Goal: Find contact information: Find contact information

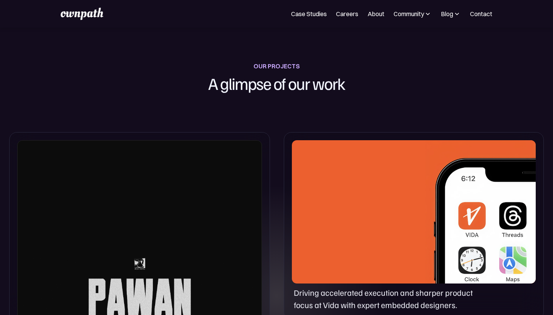
scroll to position [263, 0]
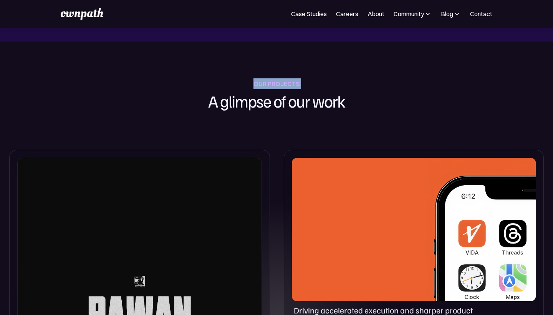
drag, startPoint x: 251, startPoint y: 84, endPoint x: 310, endPoint y: 83, distance: 58.7
click at [310, 83] on div "OUR PROJECTS A glimpse of our work" at bounding box center [276, 95] width 213 height 35
drag, startPoint x: 310, startPoint y: 83, endPoint x: 297, endPoint y: 86, distance: 12.7
click at [297, 86] on div "OUR PROJECTS A glimpse of our work" at bounding box center [276, 95] width 213 height 35
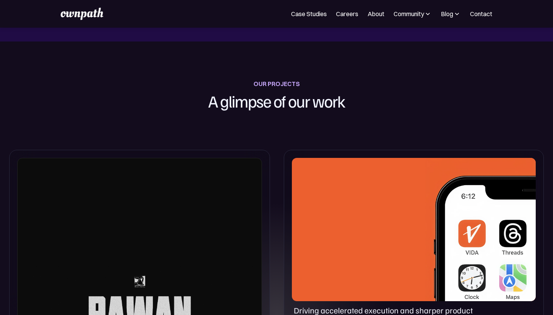
click at [279, 83] on div "OUR PROJECTS" at bounding box center [276, 83] width 46 height 11
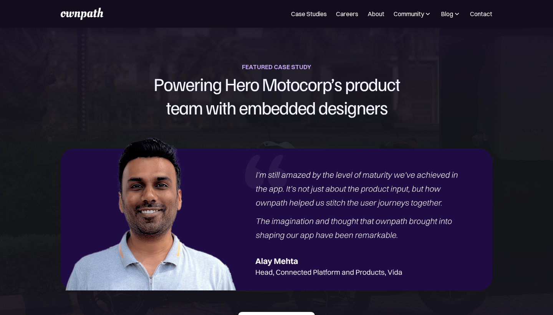
scroll to position [771, 0]
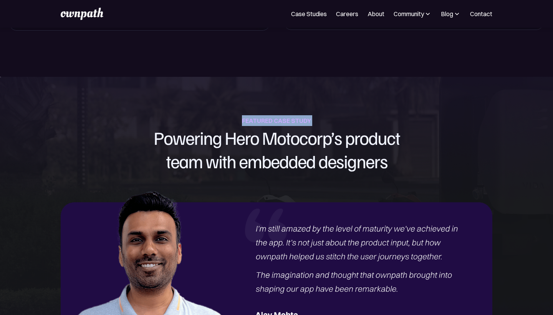
drag, startPoint x: 240, startPoint y: 122, endPoint x: 334, endPoint y: 122, distance: 94.4
click at [334, 122] on div "FEATURED CASE STUDY Powering Hero Motocorp’s product team with embedded designe…" at bounding box center [276, 144] width 553 height 58
drag, startPoint x: 243, startPoint y: 119, endPoint x: 345, endPoint y: 119, distance: 102.5
click at [345, 119] on div "FEATURED CASE STUDY Powering Hero Motocorp’s product team with embedded designe…" at bounding box center [276, 144] width 553 height 58
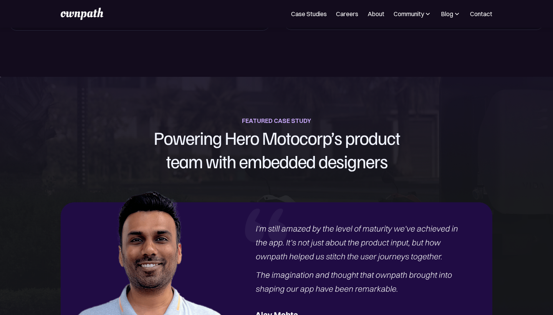
click at [53, 149] on div "FEATURED CASE STUDY Powering Hero Motocorp’s product team with embedded designe…" at bounding box center [276, 144] width 553 height 58
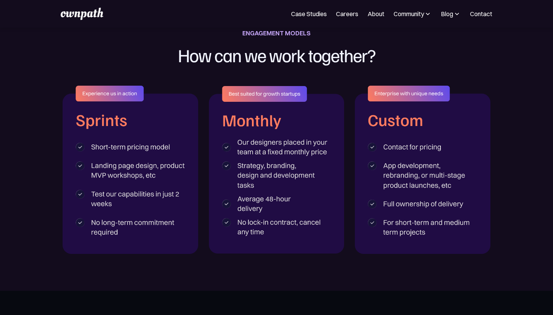
scroll to position [1206, 0]
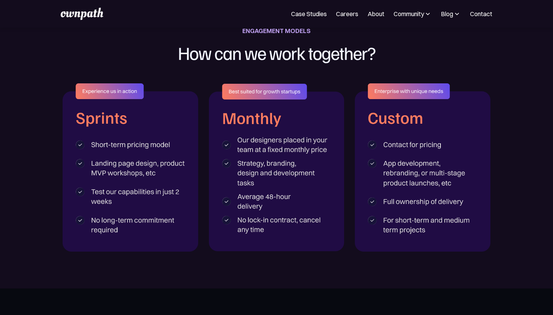
drag, startPoint x: 127, startPoint y: 89, endPoint x: 107, endPoint y: 87, distance: 20.1
click at [107, 87] on img at bounding box center [131, 167] width 136 height 168
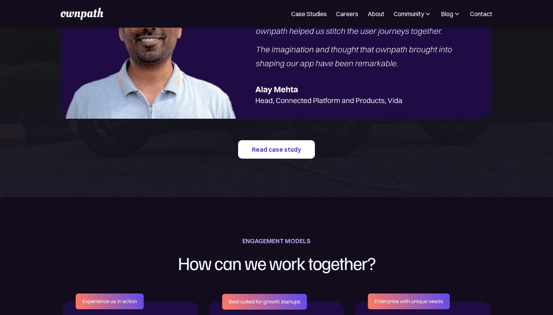
scroll to position [987, 0]
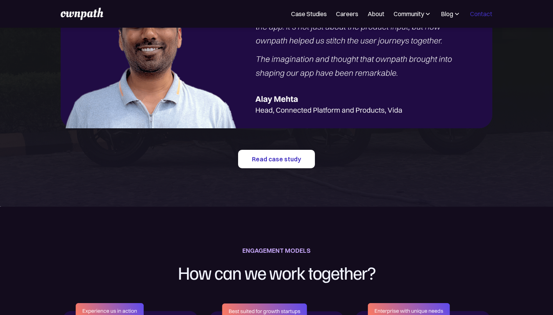
click at [480, 17] on link "Contact" at bounding box center [481, 13] width 22 height 9
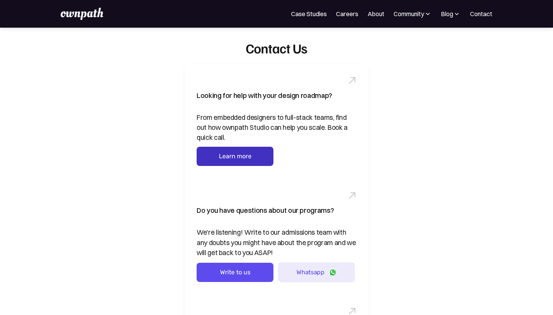
click at [201, 160] on link "Learn more" at bounding box center [235, 156] width 77 height 19
click at [482, 15] on link "Contact" at bounding box center [481, 13] width 22 height 9
click at [209, 161] on link "Learn more" at bounding box center [235, 156] width 77 height 19
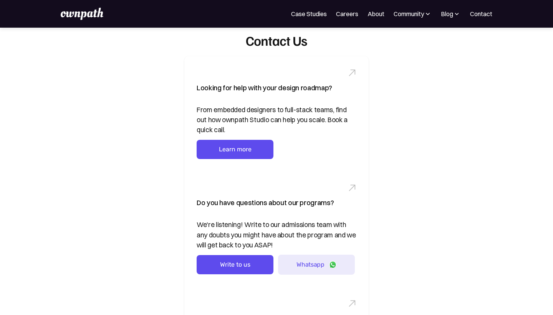
scroll to position [8, 0]
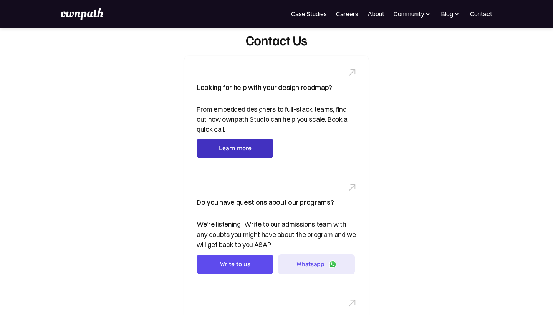
click at [205, 151] on link "Learn more" at bounding box center [235, 148] width 77 height 19
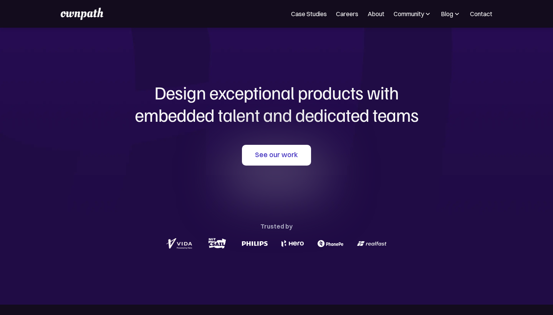
click at [481, 19] on div "Case Studies Careers About Community Events Resources Design Residency Work on …" at bounding box center [276, 14] width 431 height 12
click at [481, 14] on link "Contact" at bounding box center [481, 13] width 22 height 9
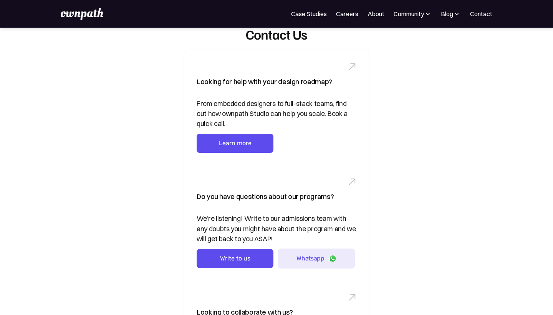
scroll to position [9, 0]
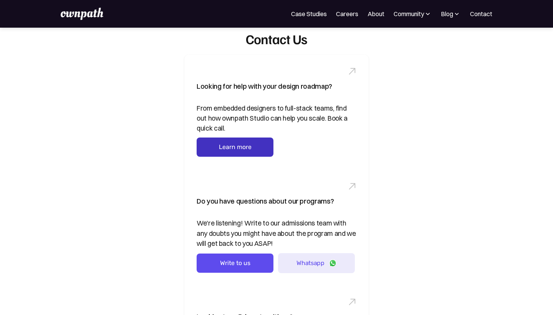
click at [214, 147] on link "Learn more" at bounding box center [235, 146] width 77 height 19
click at [231, 144] on link "Learn more" at bounding box center [235, 146] width 77 height 19
click at [87, 18] on img at bounding box center [82, 14] width 42 height 12
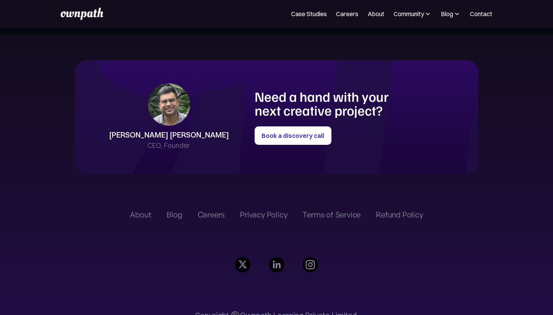
scroll to position [1698, 0]
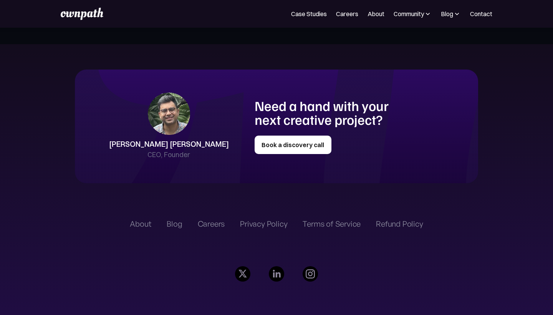
click at [276, 145] on link "Book a discovery call" at bounding box center [292, 145] width 77 height 18
click at [485, 12] on link "Contact" at bounding box center [481, 13] width 22 height 9
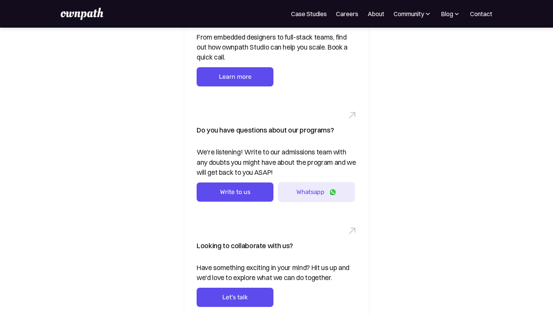
scroll to position [88, 0]
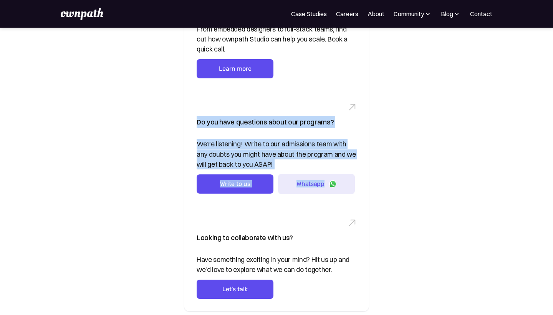
drag, startPoint x: 196, startPoint y: 122, endPoint x: 363, endPoint y: 185, distance: 178.1
click at [363, 185] on div "Do you have questions about our programs? We're listening! Write to our admissi…" at bounding box center [276, 149] width 184 height 116
click at [193, 119] on div "Do you have questions about our programs? We're listening! Write to our admissi…" at bounding box center [276, 149] width 184 height 116
drag, startPoint x: 193, startPoint y: 119, endPoint x: 355, endPoint y: 193, distance: 177.8
click at [355, 193] on div "Do you have questions about our programs? We're listening! Write to our admissi…" at bounding box center [276, 149] width 184 height 116
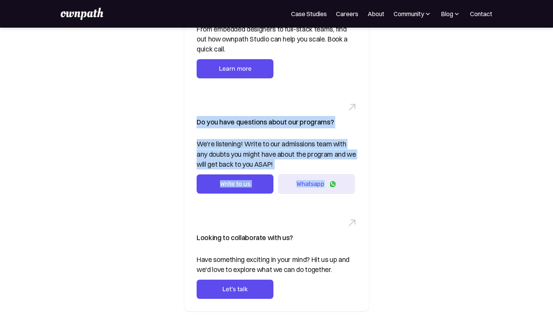
click at [355, 193] on div "Do you have questions about our programs? We're listening! Write to our admissi…" at bounding box center [276, 149] width 184 height 116
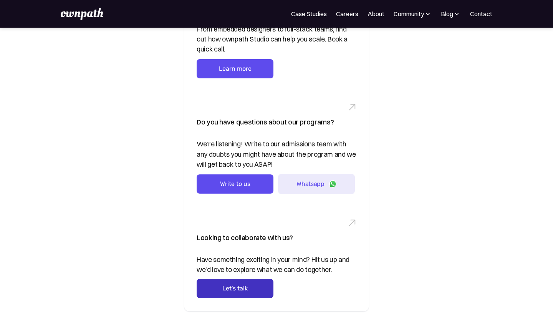
click at [223, 288] on link "Let's talk" at bounding box center [235, 288] width 77 height 19
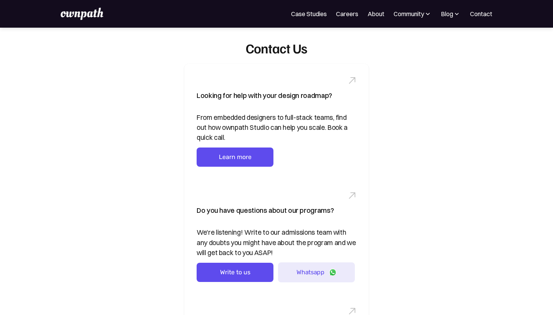
scroll to position [0, 0]
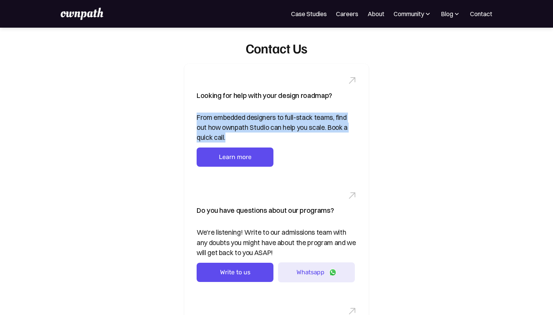
drag, startPoint x: 195, startPoint y: 117, endPoint x: 217, endPoint y: 136, distance: 28.9
click at [217, 136] on div "Looking for help with your design roadmap? From embedded designers to full-stac…" at bounding box center [276, 121] width 184 height 115
click at [217, 136] on div "From embedded designers to full-stack teams, find out how ownpath Studio can he…" at bounding box center [277, 127] width 160 height 30
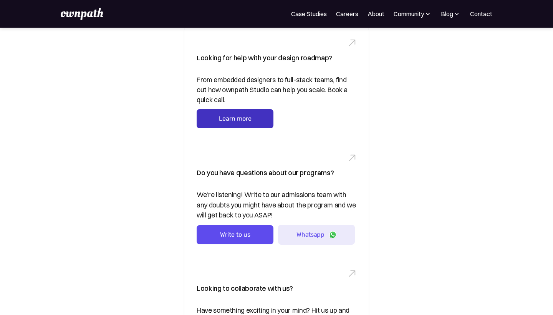
scroll to position [64, 0]
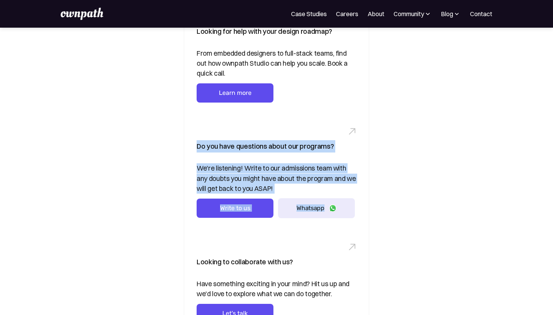
drag, startPoint x: 197, startPoint y: 146, endPoint x: 347, endPoint y: 207, distance: 162.2
click at [347, 207] on div "Do you have questions about our programs? We're listening! Write to our admissi…" at bounding box center [276, 173] width 184 height 116
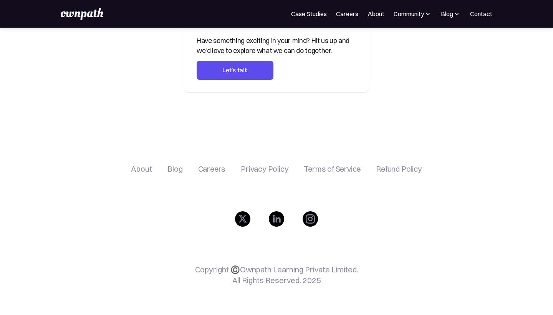
click at [168, 144] on div "About Blog Careers Privacy Policy Terms of Service Refund Policy Copyright ©️Ow…" at bounding box center [276, 228] width 485 height 175
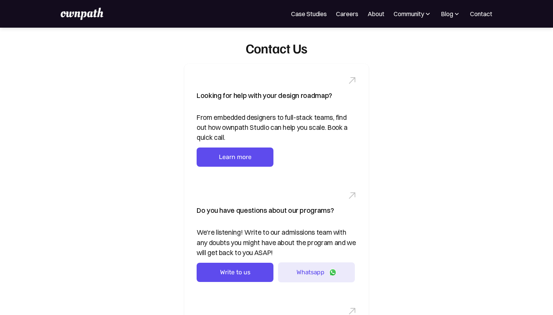
scroll to position [0, 0]
click at [258, 157] on link "Learn more" at bounding box center [235, 156] width 77 height 19
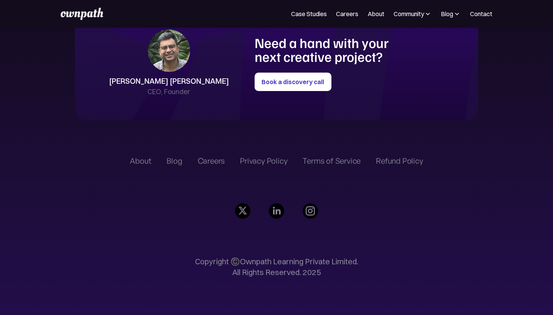
scroll to position [1761, 0]
click at [305, 18] on link "Case Studies" at bounding box center [309, 13] width 36 height 9
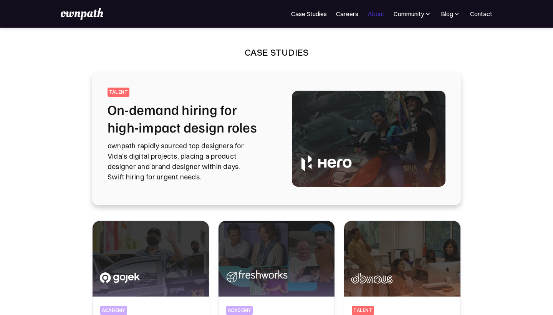
click at [371, 12] on link "About" at bounding box center [375, 13] width 17 height 9
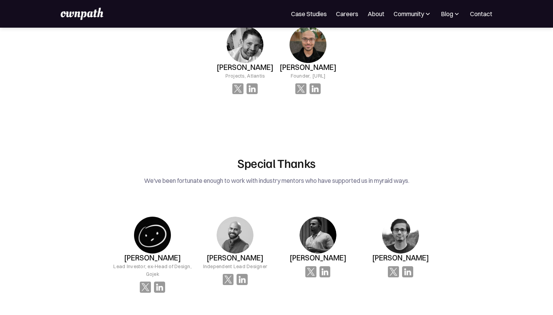
scroll to position [1046, 0]
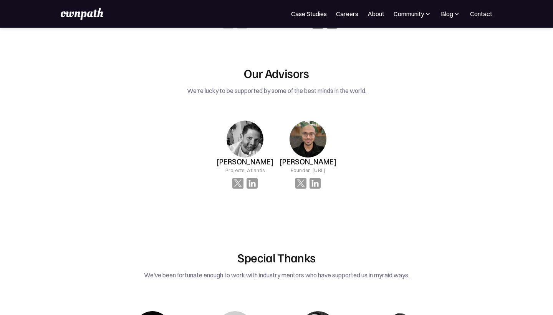
click at [370, 16] on link "About" at bounding box center [375, 13] width 17 height 9
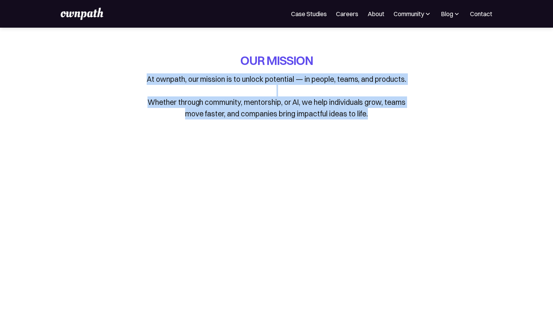
drag, startPoint x: 399, startPoint y: 66, endPoint x: 406, endPoint y: 123, distance: 57.6
click at [406, 123] on div "OUR MISSION At ownpath, our mission is to unlock potential — in people, teams, …" at bounding box center [276, 91] width 357 height 79
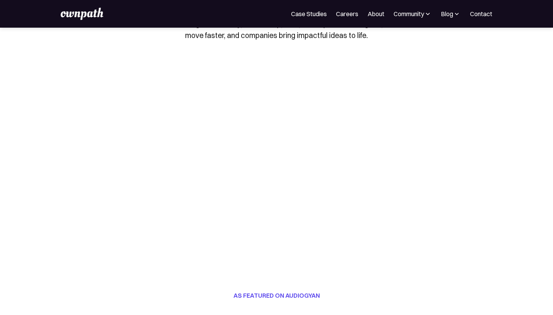
scroll to position [7, 0]
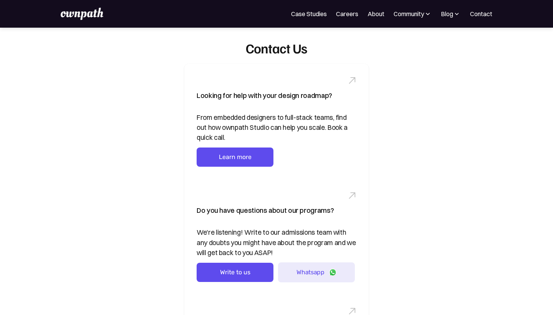
scroll to position [8, 0]
